Goal: Task Accomplishment & Management: Manage account settings

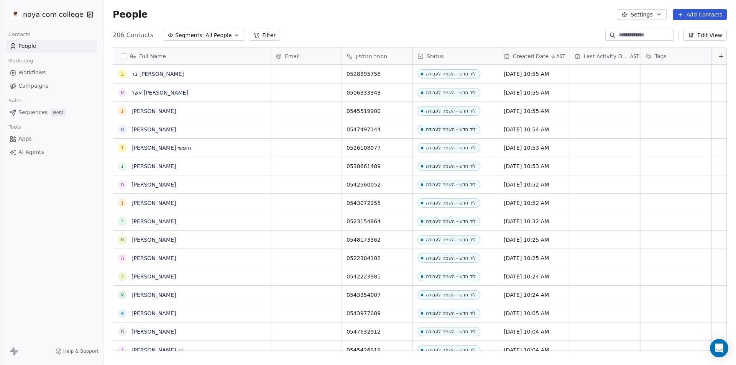
click at [709, 16] on button "Add Contacts" at bounding box center [700, 14] width 54 height 11
click at [698, 27] on span "Create new contact" at bounding box center [703, 31] width 53 height 8
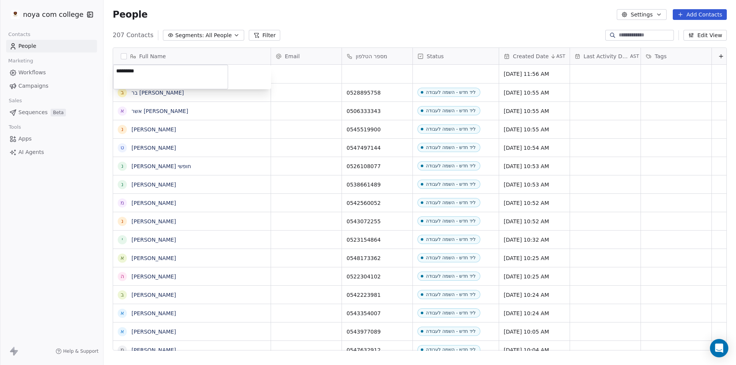
type textarea "*********"
click at [403, 77] on html "noya com college Contacts People Marketing Workflows Campaigns Sales Sequences …" at bounding box center [368, 182] width 736 height 365
click at [375, 75] on div "grid" at bounding box center [377, 74] width 71 height 18
type input "**********"
click at [449, 77] on html "noya com college Contacts People Marketing Workflows Campaigns Sales Sequences …" at bounding box center [368, 182] width 736 height 365
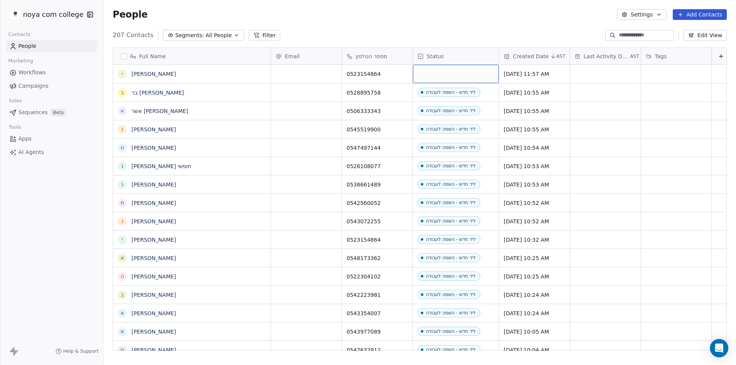
click at [449, 77] on div "grid" at bounding box center [456, 74] width 86 height 18
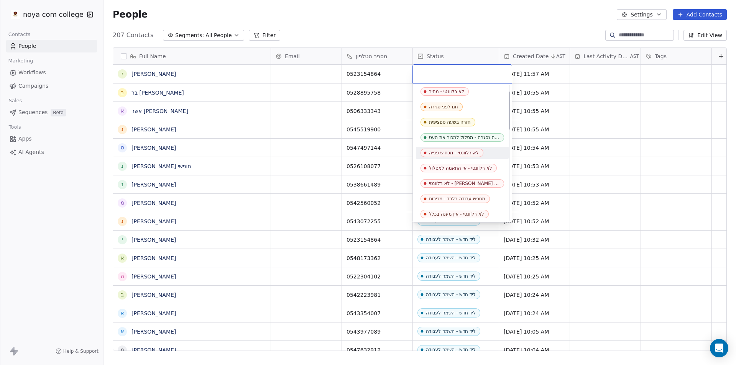
scroll to position [77, 0]
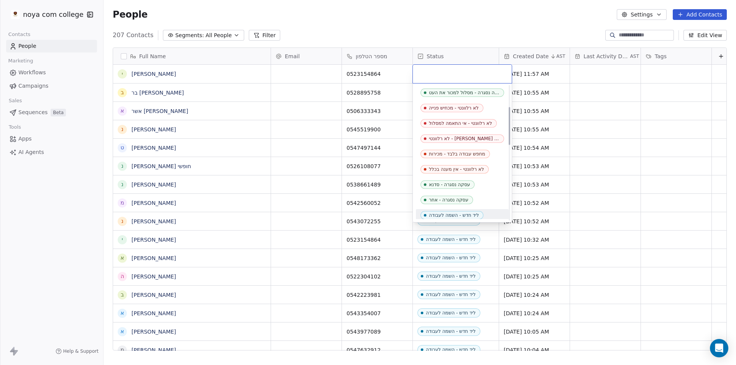
click at [463, 213] on div "ליד חדש - השמה לעבודה" at bounding box center [454, 215] width 50 height 5
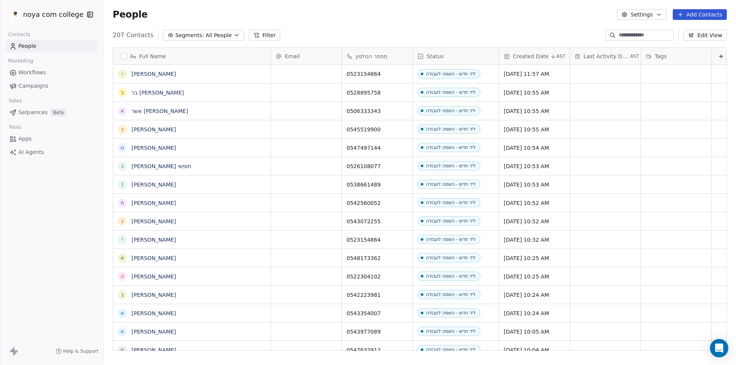
click at [464, 11] on div "People Settings Add Contacts" at bounding box center [420, 14] width 614 height 11
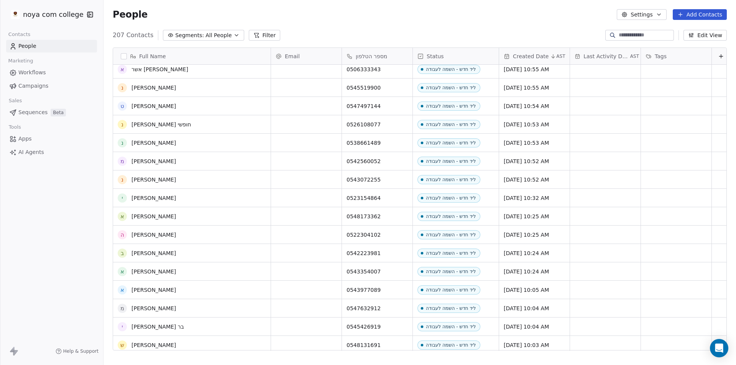
scroll to position [0, 0]
